Goal: Navigation & Orientation: Find specific page/section

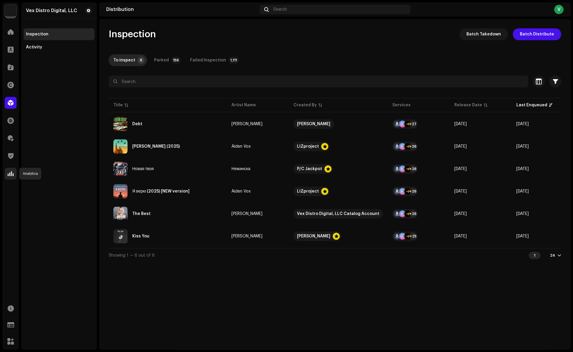
click at [9, 175] on span at bounding box center [11, 173] width 6 height 5
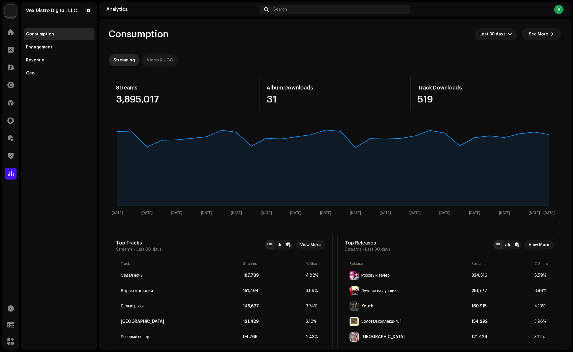
click at [159, 61] on div "Video & UGC" at bounding box center [160, 60] width 26 height 12
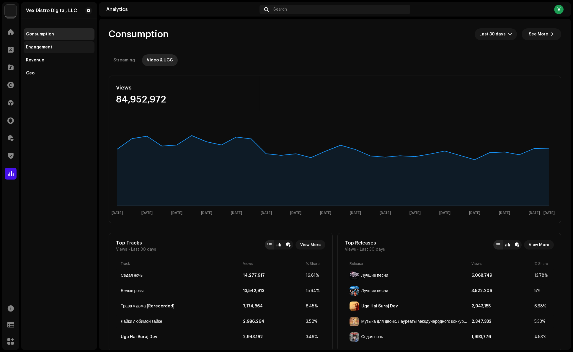
click at [38, 47] on div "Engagement" at bounding box center [39, 47] width 26 height 5
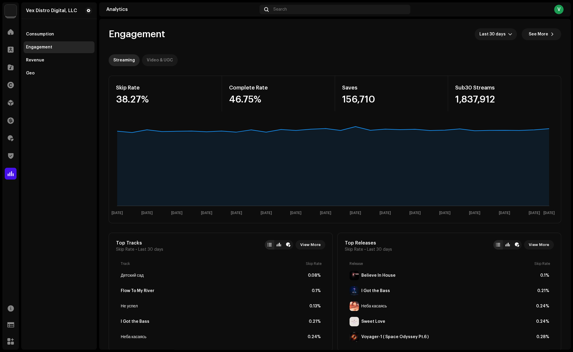
click at [157, 60] on div "Video & UGC" at bounding box center [160, 60] width 26 height 12
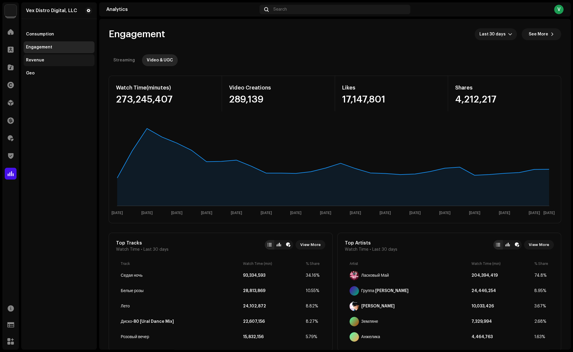
click at [34, 61] on div "Revenue" at bounding box center [35, 60] width 18 height 5
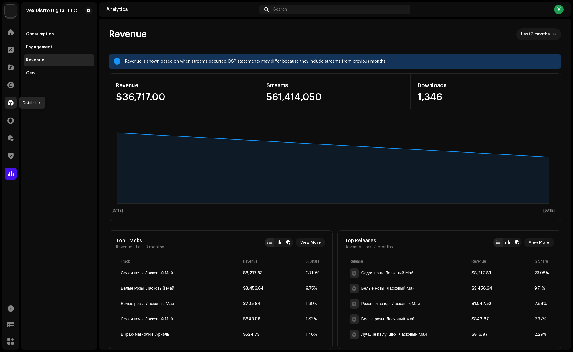
click at [13, 104] on span at bounding box center [11, 102] width 6 height 5
